Goal: Communication & Community: Answer question/provide support

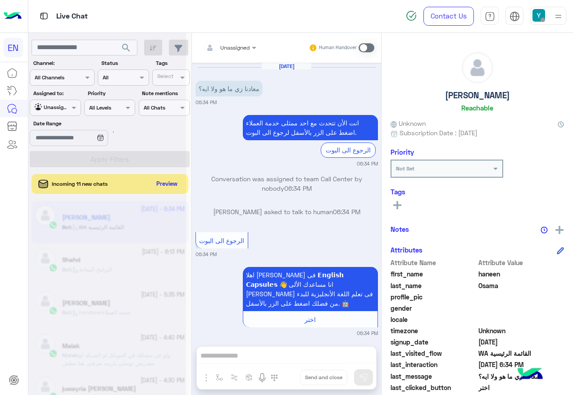
scroll to position [91, 0]
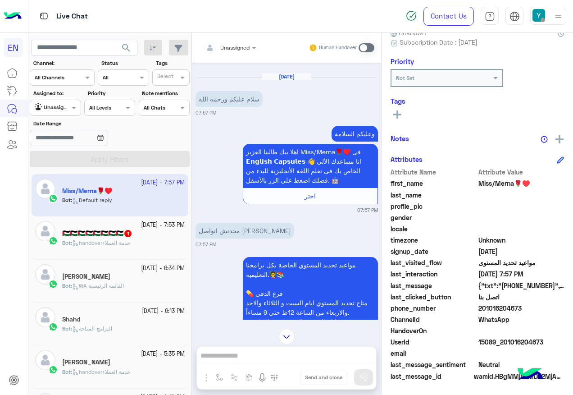
scroll to position [533, 0]
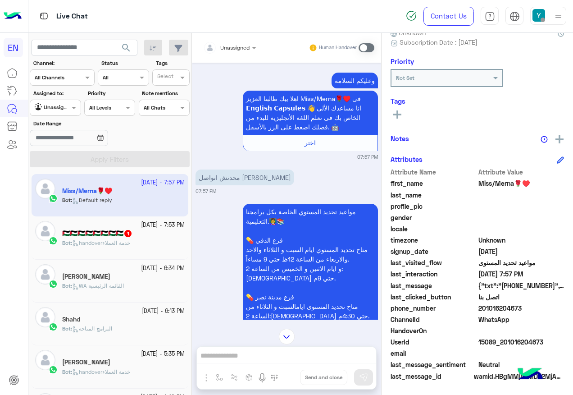
drag, startPoint x: 481, startPoint y: 305, endPoint x: 523, endPoint y: 309, distance: 42.5
click at [523, 309] on span "201016204673" at bounding box center [521, 307] width 86 height 9
drag, startPoint x: 523, startPoint y: 309, endPoint x: 516, endPoint y: 306, distance: 7.6
copy span "01016204673"
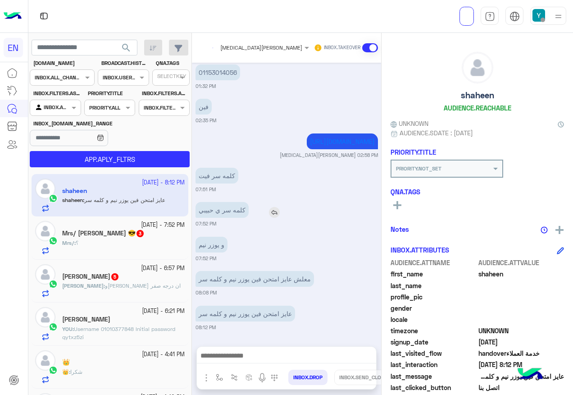
scroll to position [707, 0]
click at [127, 160] on button "APP.APLY_FLTRS" at bounding box center [110, 159] width 160 height 16
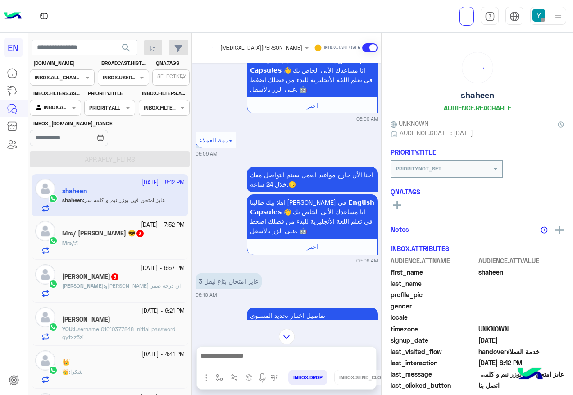
scroll to position [1963, 0]
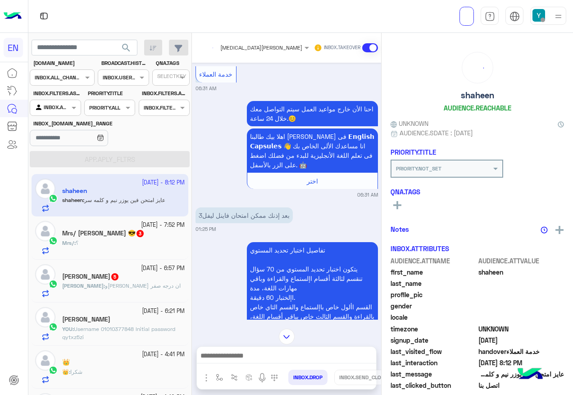
click at [139, 237] on div "Mrs/ [PERSON_NAME] 😎 3" at bounding box center [123, 233] width 123 height 9
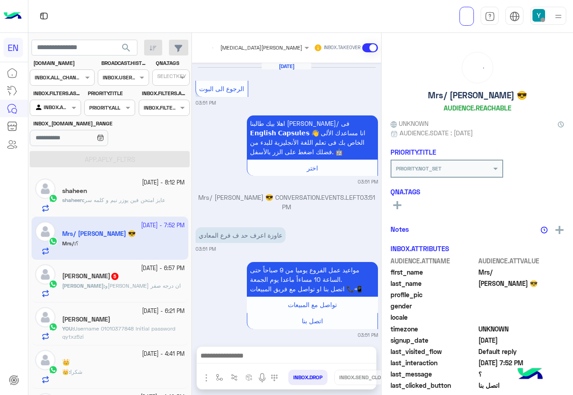
scroll to position [613, 0]
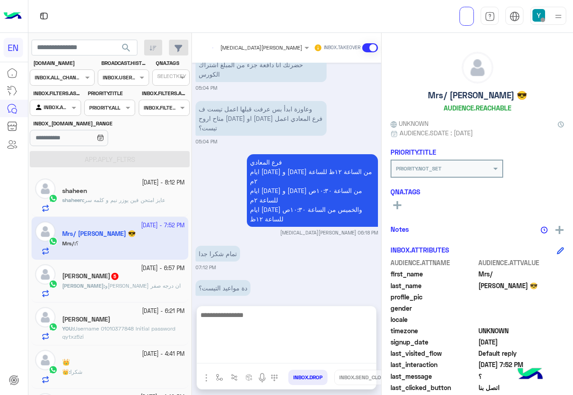
click at [260, 352] on textarea at bounding box center [286, 336] width 179 height 54
type textarea "*"
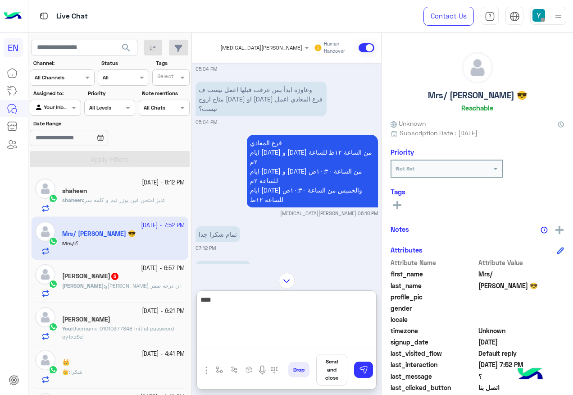
scroll to position [603, 0]
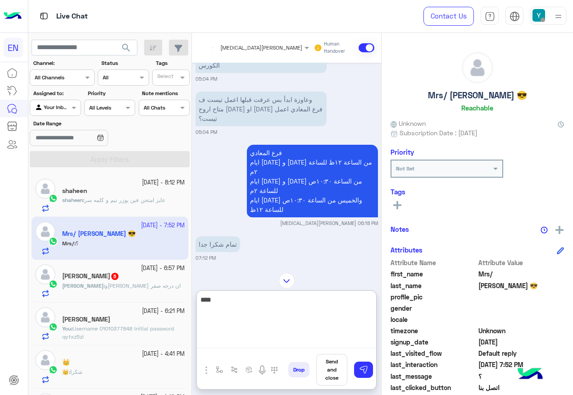
type textarea "*****"
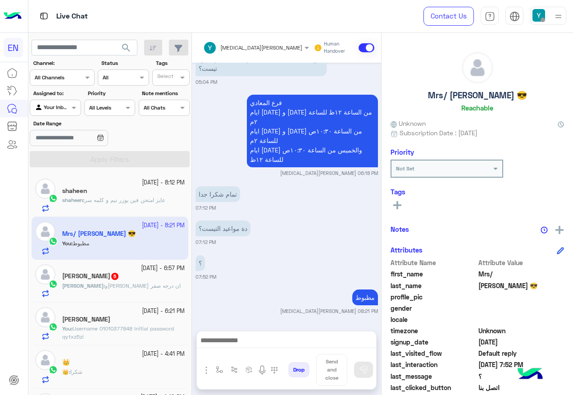
click at [115, 191] on div "shaheen" at bounding box center [123, 191] width 123 height 9
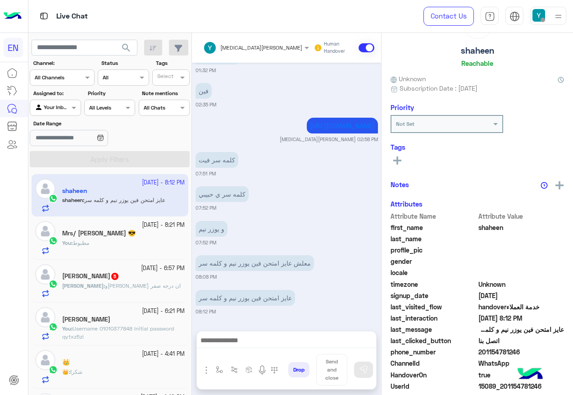
scroll to position [88, 0]
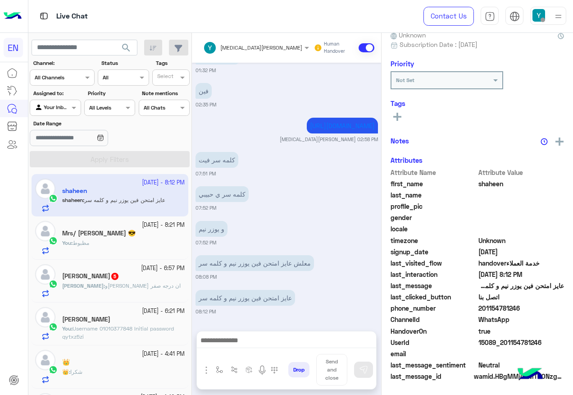
click at [492, 307] on span "201154781246" at bounding box center [521, 307] width 86 height 9
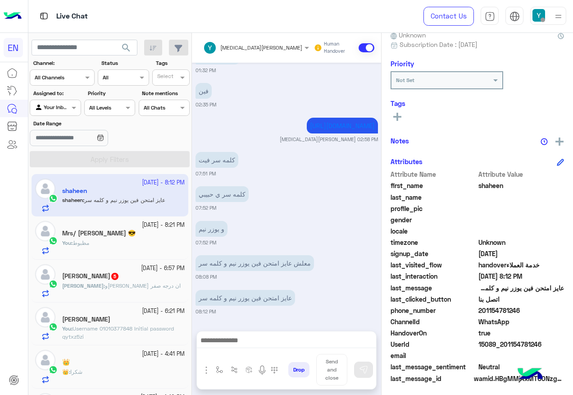
copy span "201154781246"
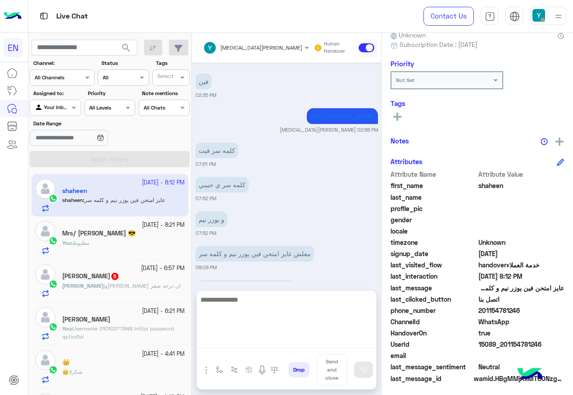
click at [262, 337] on textarea at bounding box center [286, 321] width 179 height 54
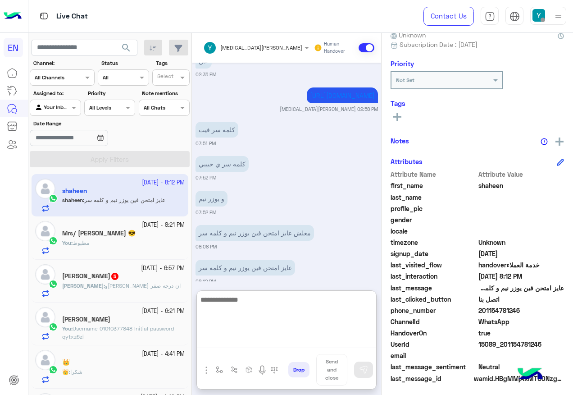
scroll to position [772, 0]
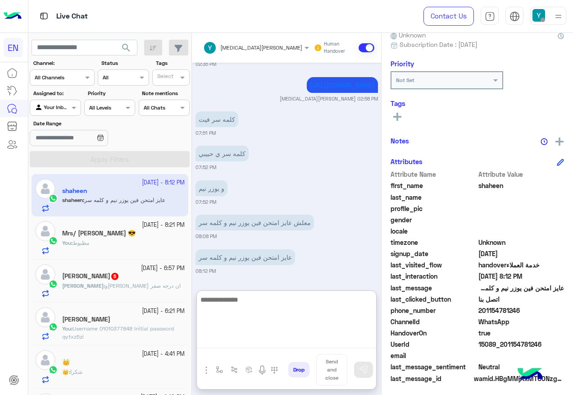
click at [246, 307] on textarea at bounding box center [286, 321] width 179 height 54
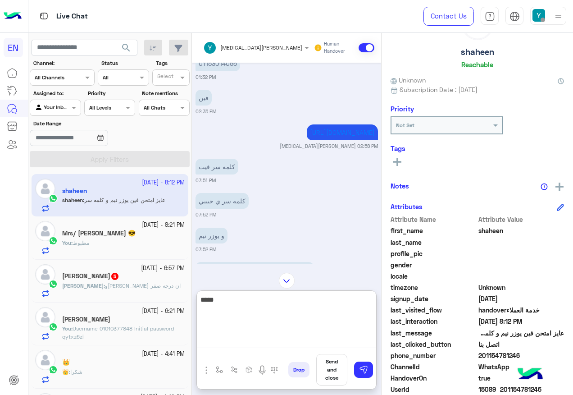
scroll to position [637, 0]
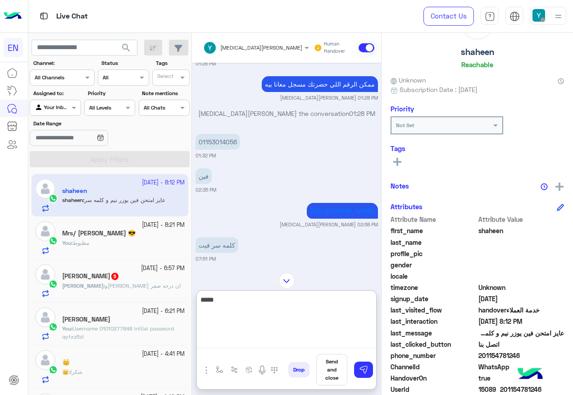
click at [351, 299] on textarea "****" at bounding box center [286, 321] width 179 height 54
type textarea "*"
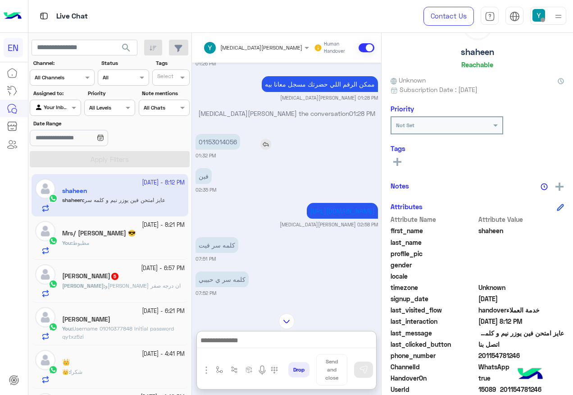
click at [214, 139] on p "01153014056" at bounding box center [217, 142] width 45 height 16
click at [214, 138] on p "01153014056" at bounding box center [217, 142] width 45 height 16
copy p "01153014056"
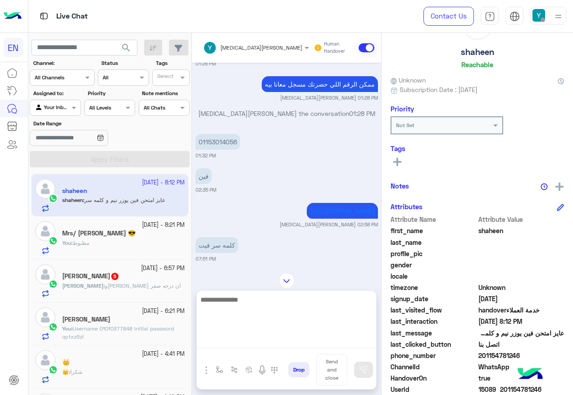
click at [232, 340] on textarea at bounding box center [286, 321] width 179 height 54
paste textarea "**********"
type textarea "**********"
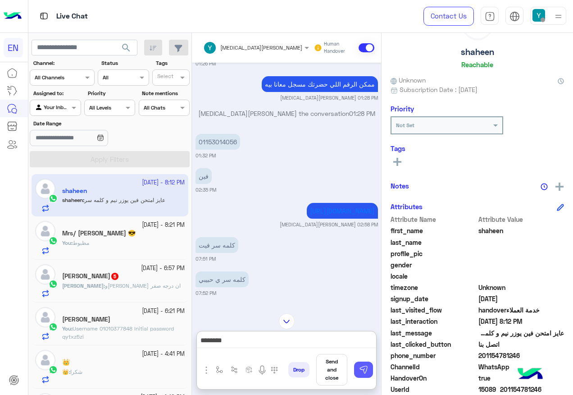
click at [358, 371] on button at bounding box center [363, 369] width 19 height 16
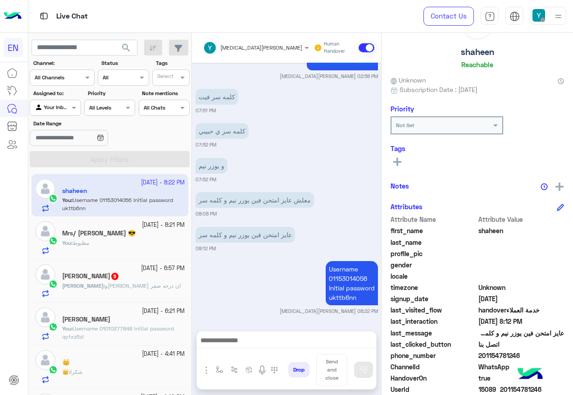
click at [93, 278] on div "[PERSON_NAME] 5" at bounding box center [123, 276] width 123 height 9
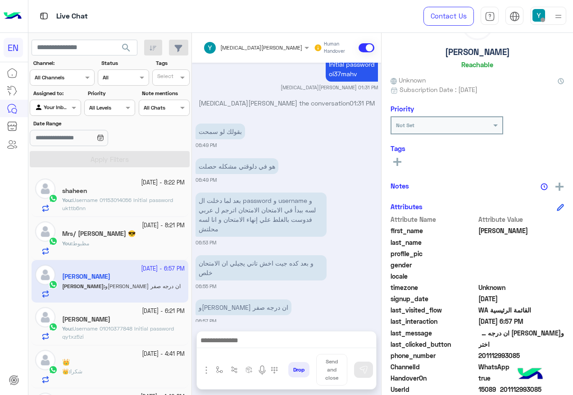
click at [73, 102] on div at bounding box center [55, 106] width 50 height 9
click at [65, 171] on div "Your Team" at bounding box center [56, 177] width 52 height 18
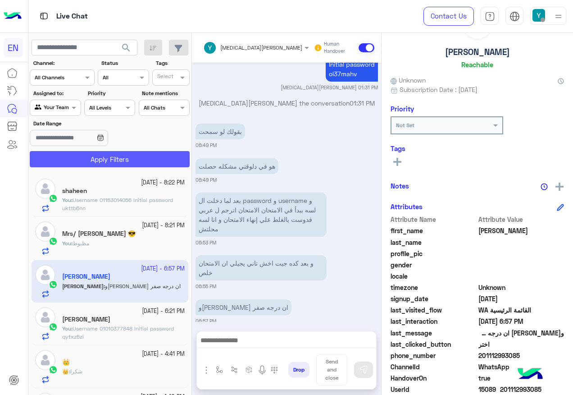
click at [67, 158] on button "Apply Filters" at bounding box center [110, 159] width 160 height 16
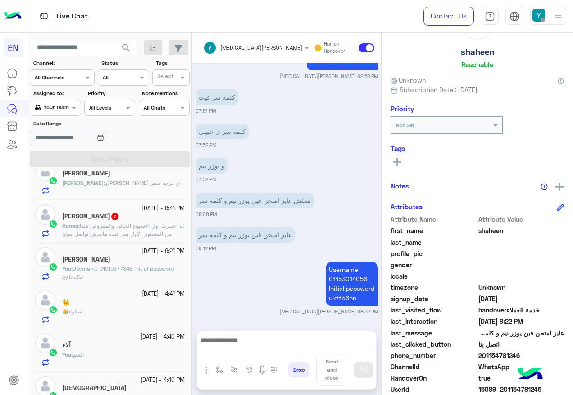
scroll to position [450, 0]
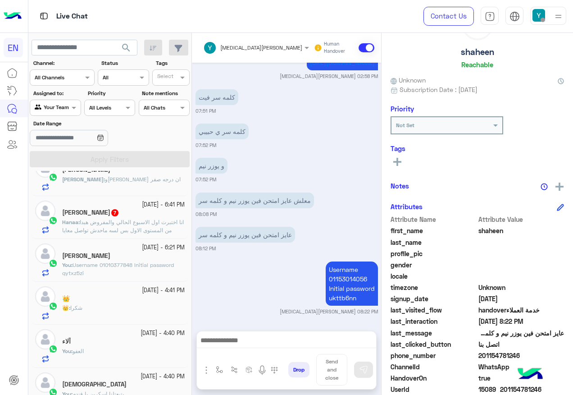
click at [123, 215] on div "[PERSON_NAME] 7" at bounding box center [123, 213] width 123 height 9
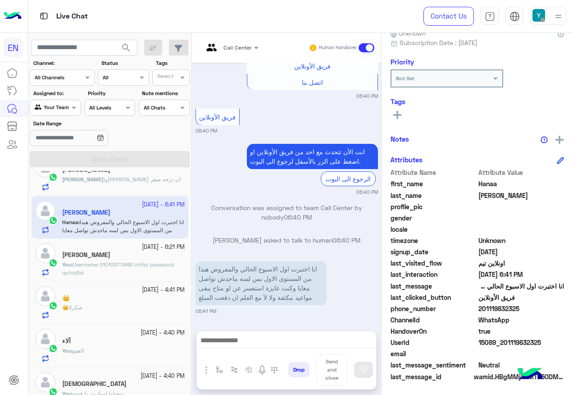
scroll to position [91, 0]
click at [509, 307] on span "201119832325" at bounding box center [521, 307] width 86 height 9
copy span "201119832325"
click at [435, 80] on input "text" at bounding box center [433, 77] width 75 height 8
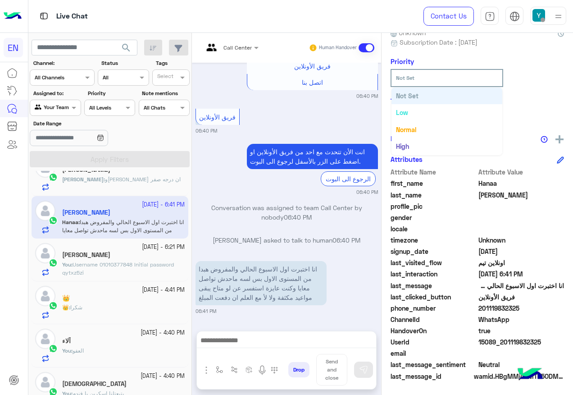
click at [509, 106] on div "Tags See All" at bounding box center [477, 110] width 173 height 26
click at [395, 114] on rect at bounding box center [397, 115] width 8 height 2
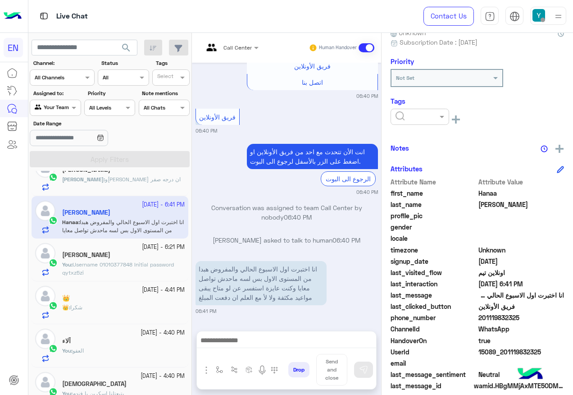
click at [414, 114] on input "text" at bounding box center [408, 116] width 27 height 8
click at [409, 142] on span "Solved" at bounding box center [405, 139] width 20 height 8
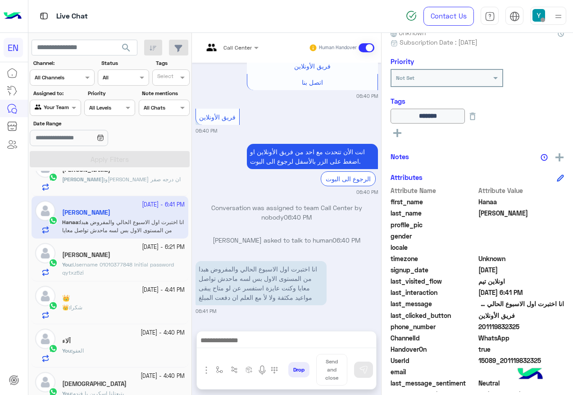
scroll to position [406, 0]
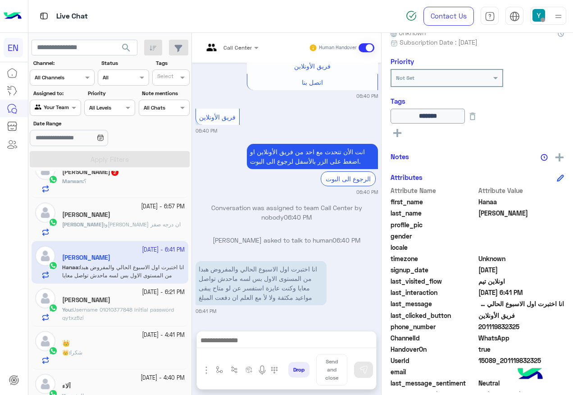
click at [121, 228] on div "[PERSON_NAME] : و[PERSON_NAME] ان درجه صفر" at bounding box center [123, 228] width 123 height 16
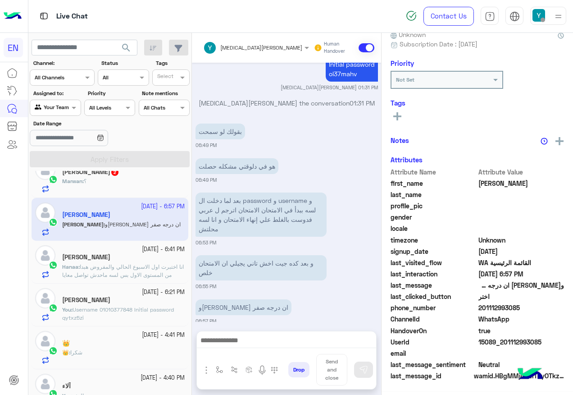
scroll to position [91, 0]
click at [113, 194] on div "[DATE] - 7:03 PM [PERSON_NAME] 2 Marwan : ؟" at bounding box center [110, 176] width 157 height 43
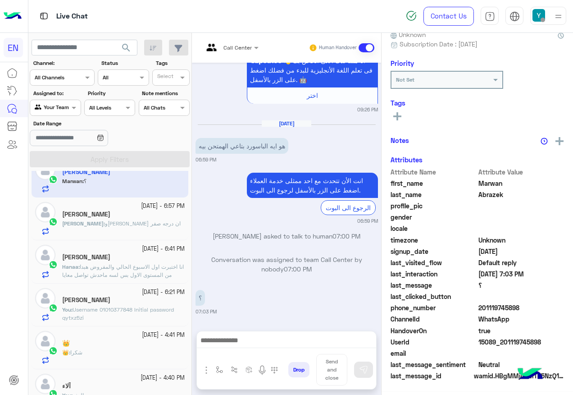
scroll to position [91, 0]
drag, startPoint x: 502, startPoint y: 341, endPoint x: 559, endPoint y: 341, distance: 57.2
click at [559, 341] on span "15089_201119745898" at bounding box center [521, 341] width 86 height 9
copy span "01119745898"
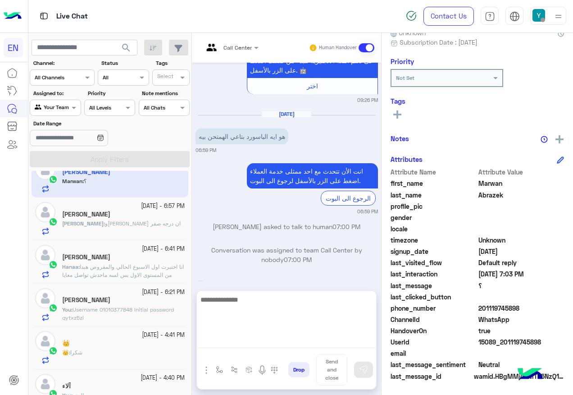
click at [263, 336] on textarea at bounding box center [286, 321] width 179 height 54
paste textarea "**********"
type textarea "**********"
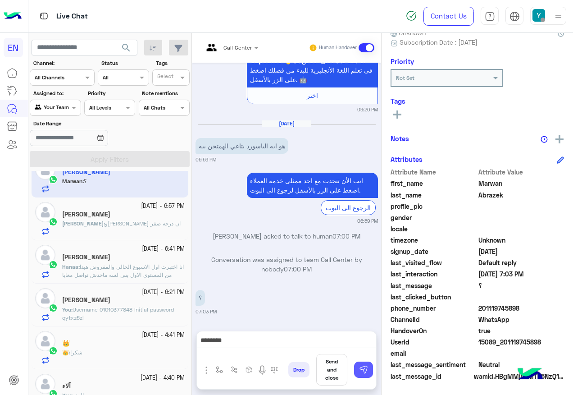
click at [364, 373] on img at bounding box center [363, 369] width 9 height 9
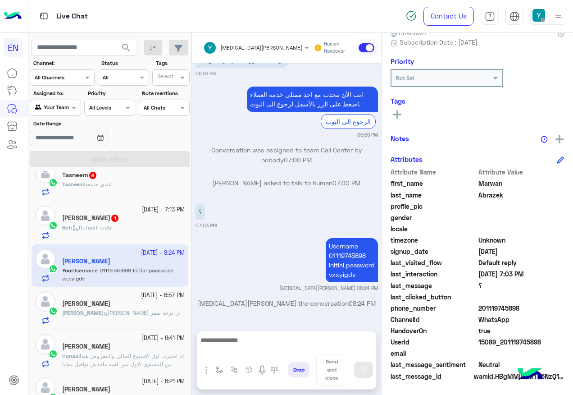
scroll to position [316, 0]
click at [123, 228] on div "Bot : Default reply" at bounding box center [123, 232] width 123 height 16
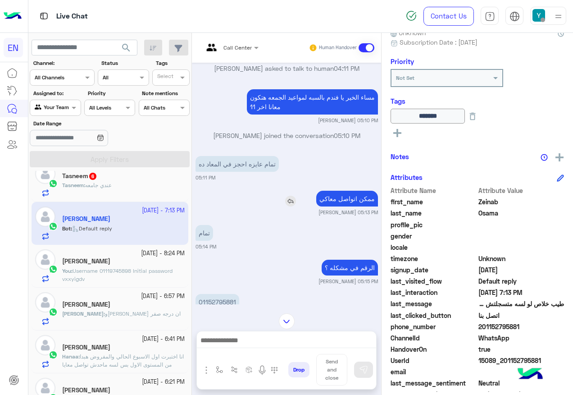
scroll to position [613, 0]
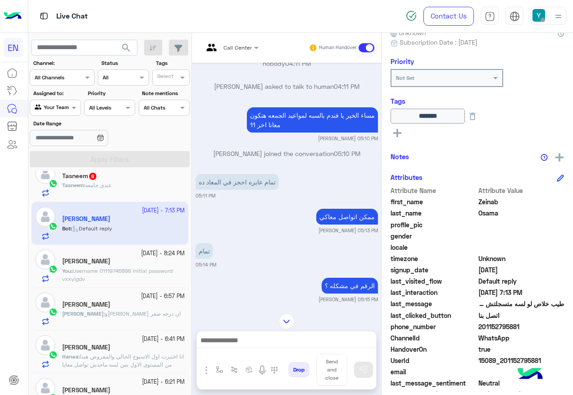
click at [164, 187] on div "Tasneem : عندي جامعه" at bounding box center [123, 189] width 123 height 16
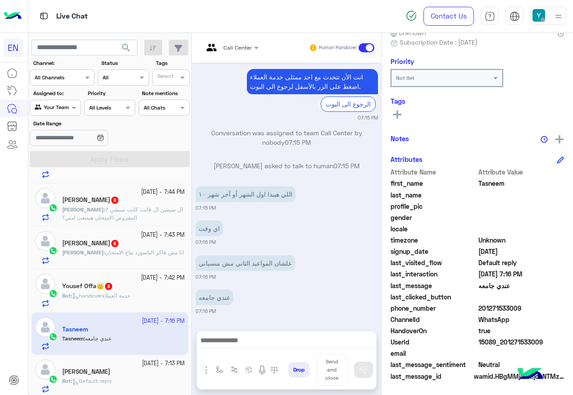
scroll to position [136, 0]
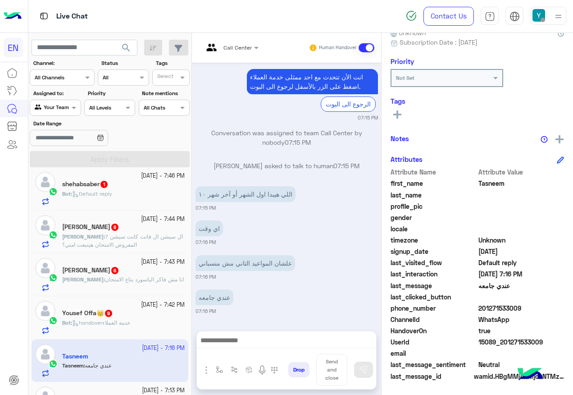
click at [148, 303] on small "[DATE] - 7:42 PM" at bounding box center [163, 304] width 44 height 9
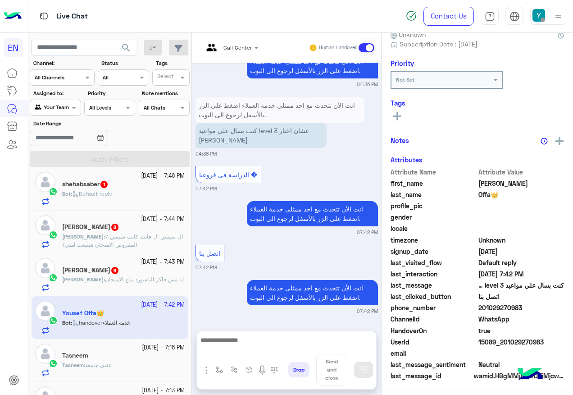
scroll to position [91, 0]
click at [496, 309] on span "201029270983" at bounding box center [521, 307] width 86 height 9
copy span "201029270983"
click at [395, 116] on icon at bounding box center [397, 114] width 8 height 8
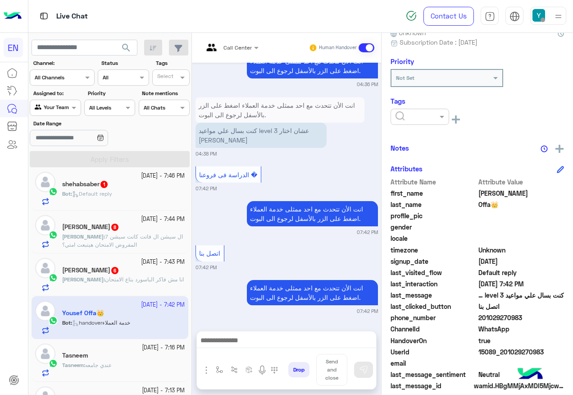
click at [406, 124] on div at bounding box center [420, 117] width 59 height 16
click at [418, 136] on div "Solved" at bounding box center [420, 138] width 59 height 17
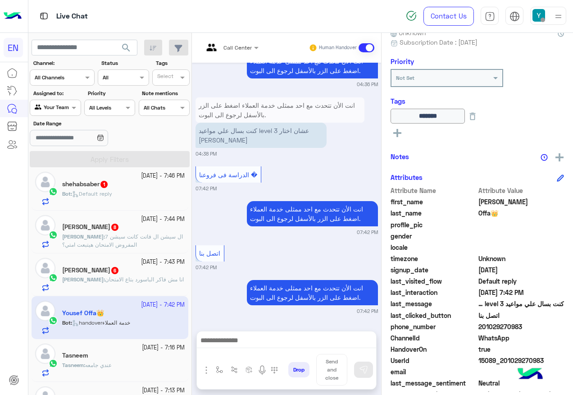
click at [146, 276] on span "انا مش فاكر الباسورد بتاع الامتحان" at bounding box center [144, 279] width 79 height 7
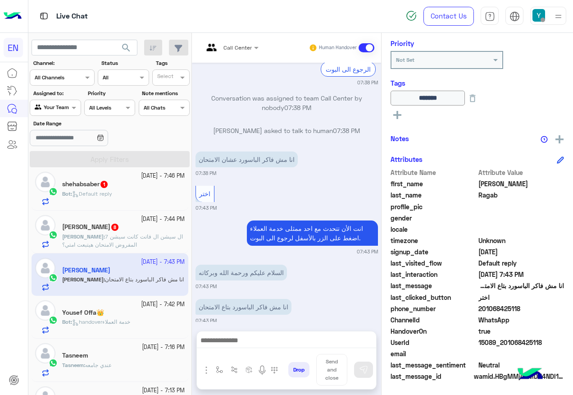
scroll to position [109, 0]
click at [506, 307] on span "201068425118" at bounding box center [521, 307] width 86 height 9
copy span "201068425118"
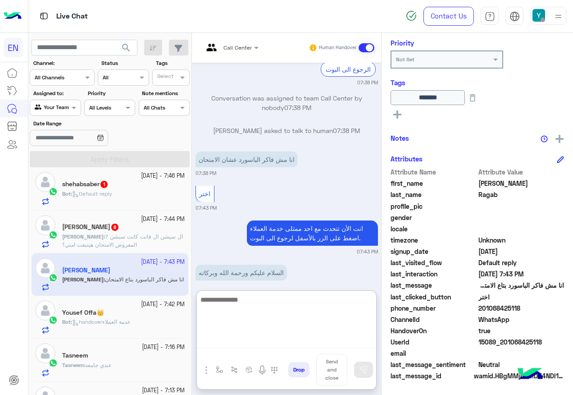
click at [245, 342] on textarea at bounding box center [286, 321] width 179 height 54
paste textarea "**********"
type textarea "**********"
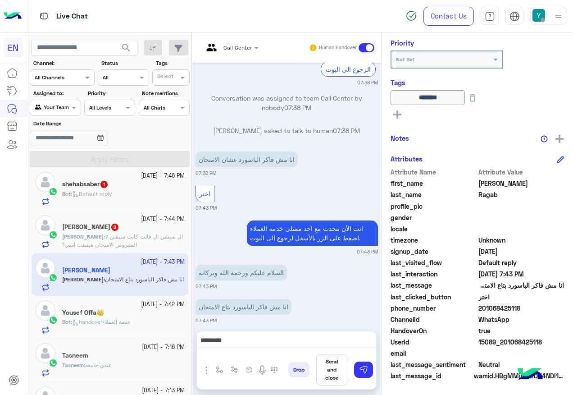
click at [351, 375] on div "Drop Send and close" at bounding box center [330, 371] width 91 height 35
click at [361, 371] on img at bounding box center [363, 369] width 9 height 9
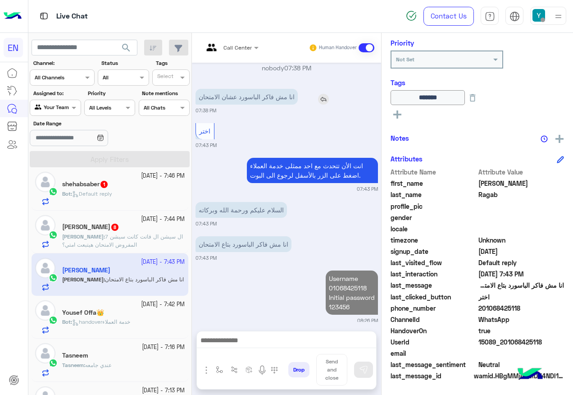
scroll to position [655, 0]
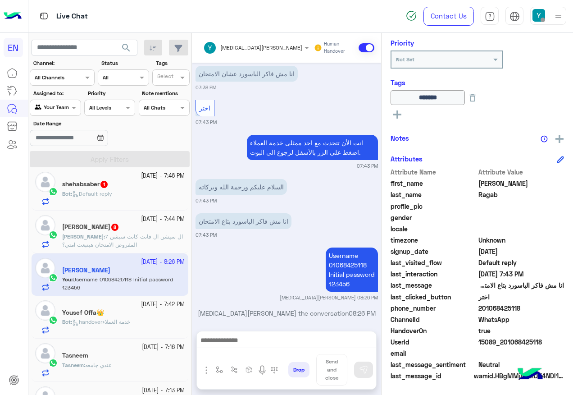
click at [116, 237] on span "ال سيشن ال فاتت كانت سيشن 7 المفروض الامتحان هيتبعت امتي؟" at bounding box center [122, 240] width 121 height 15
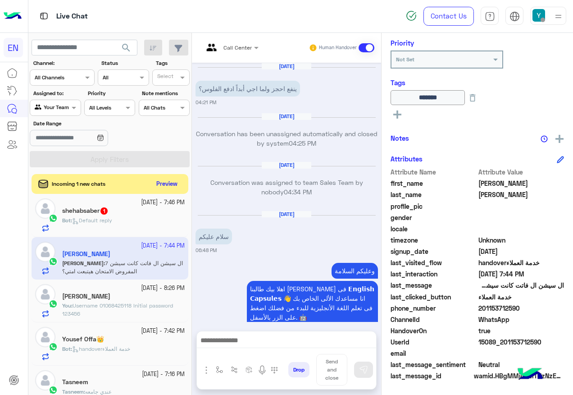
scroll to position [136, 0]
